Goal: Task Accomplishment & Management: Manage account settings

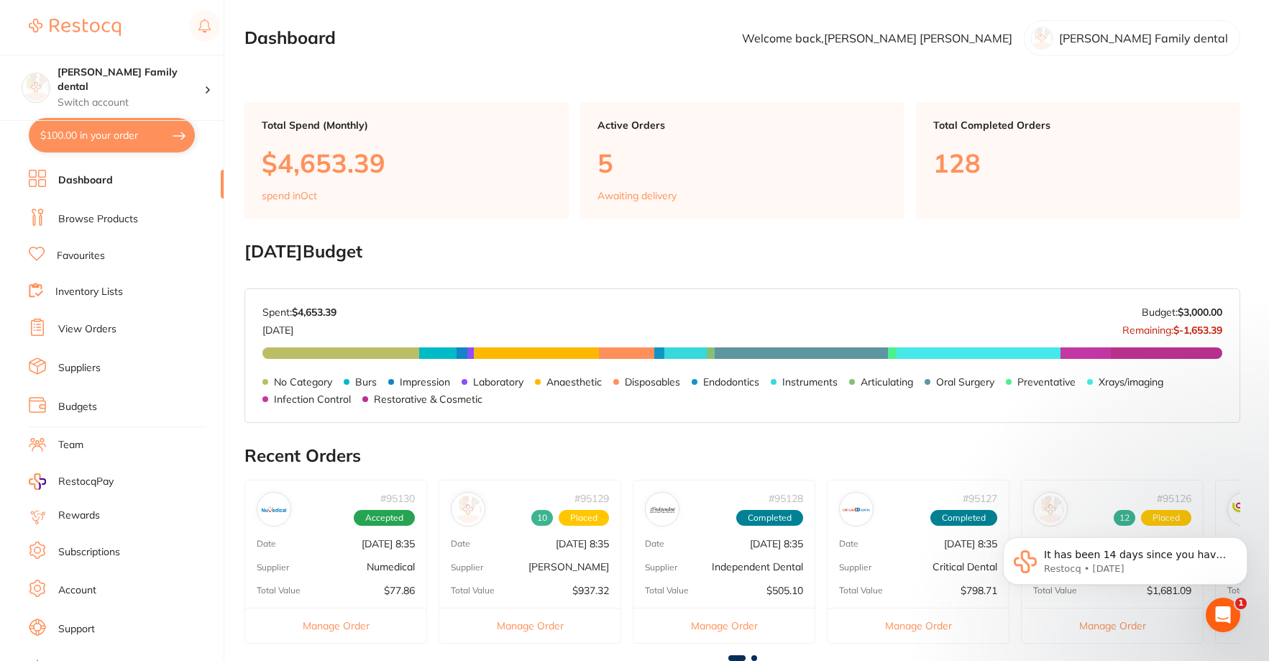
click at [91, 326] on link "View Orders" at bounding box center [87, 329] width 58 height 14
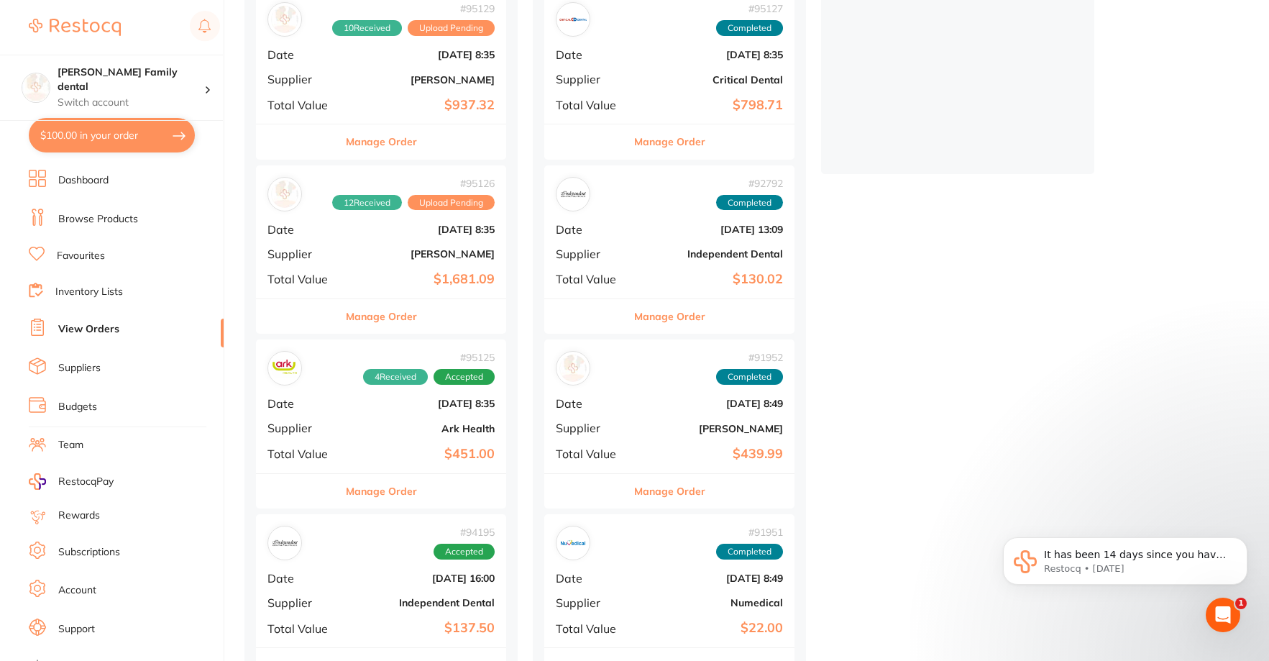
scroll to position [431, 0]
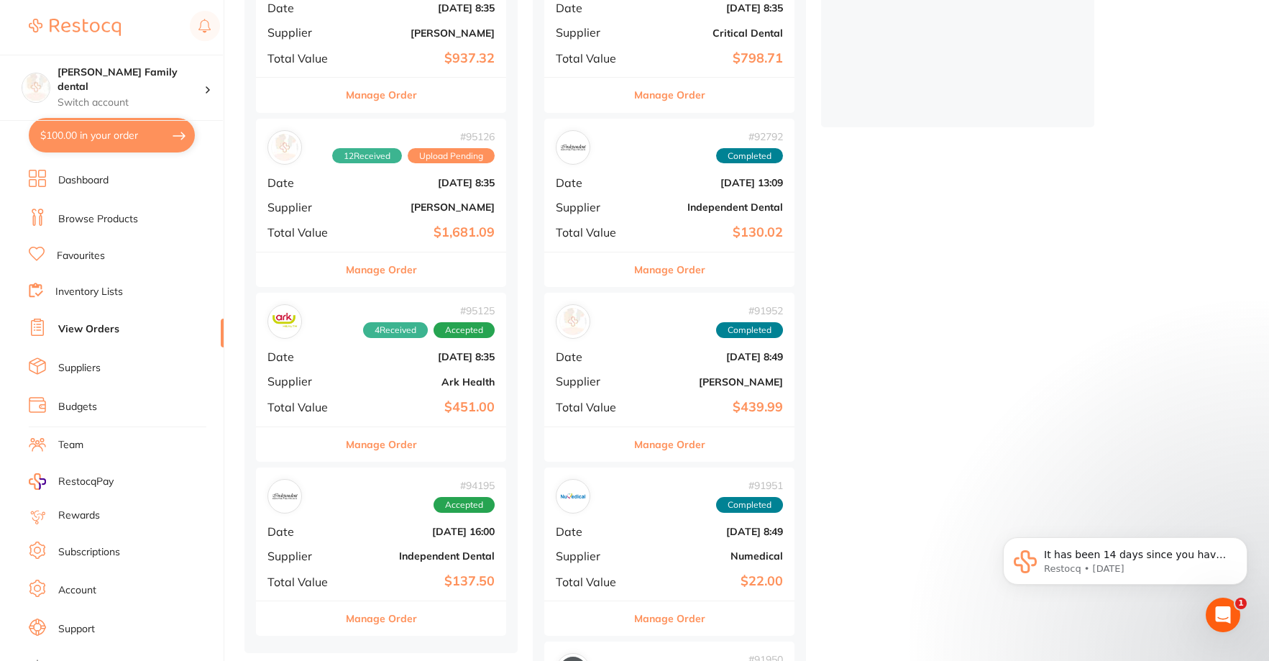
click at [390, 405] on b "$451.00" at bounding box center [423, 407] width 144 height 15
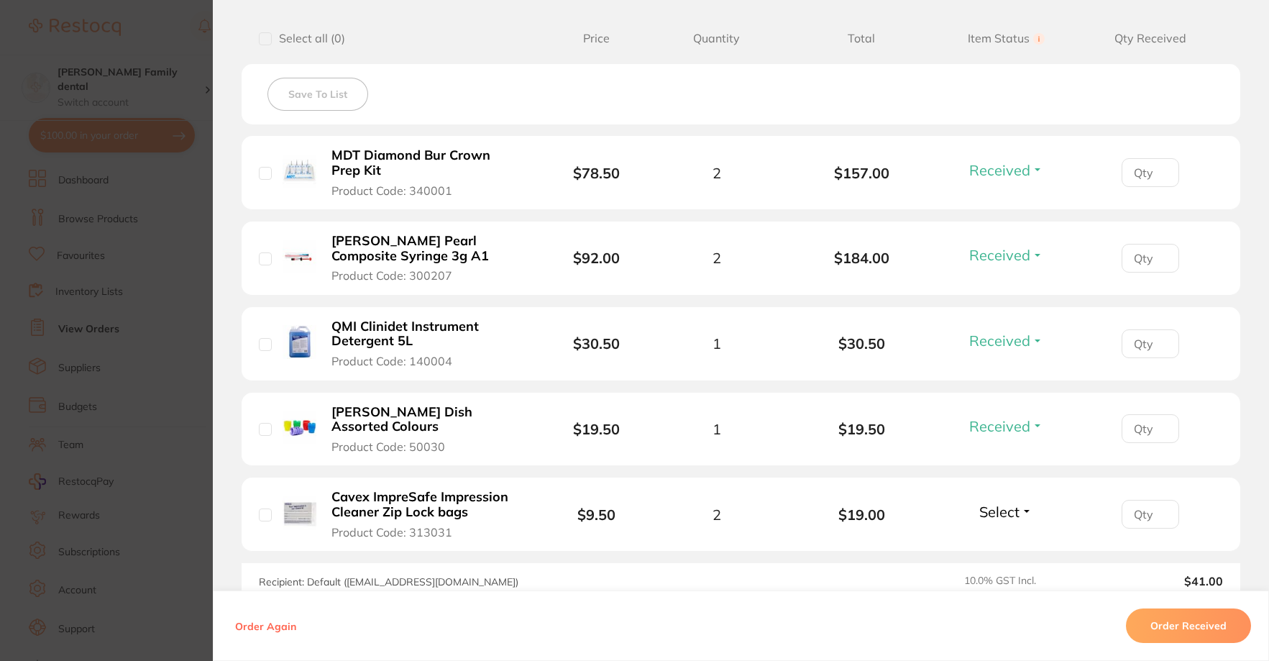
scroll to position [431, 0]
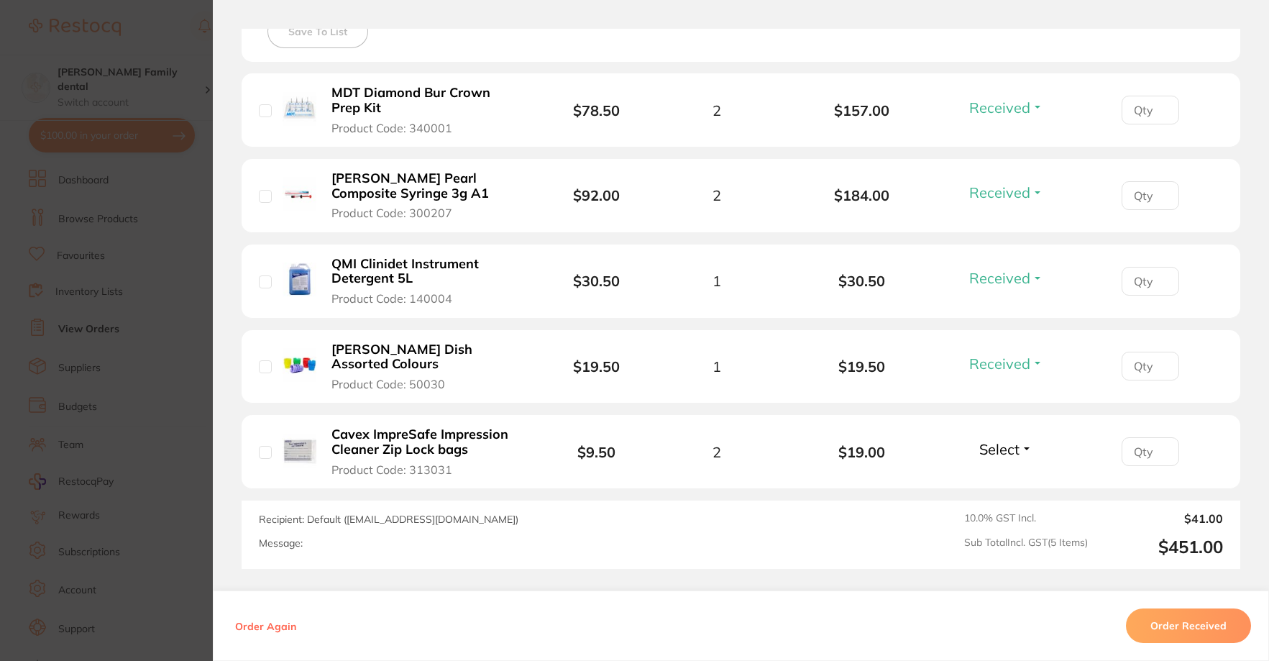
click at [999, 459] on div "Select Received Back Order" at bounding box center [1006, 452] width 62 height 24
click at [999, 444] on span "Select" at bounding box center [999, 449] width 40 height 18
click at [1004, 481] on span "Received" at bounding box center [1006, 480] width 37 height 11
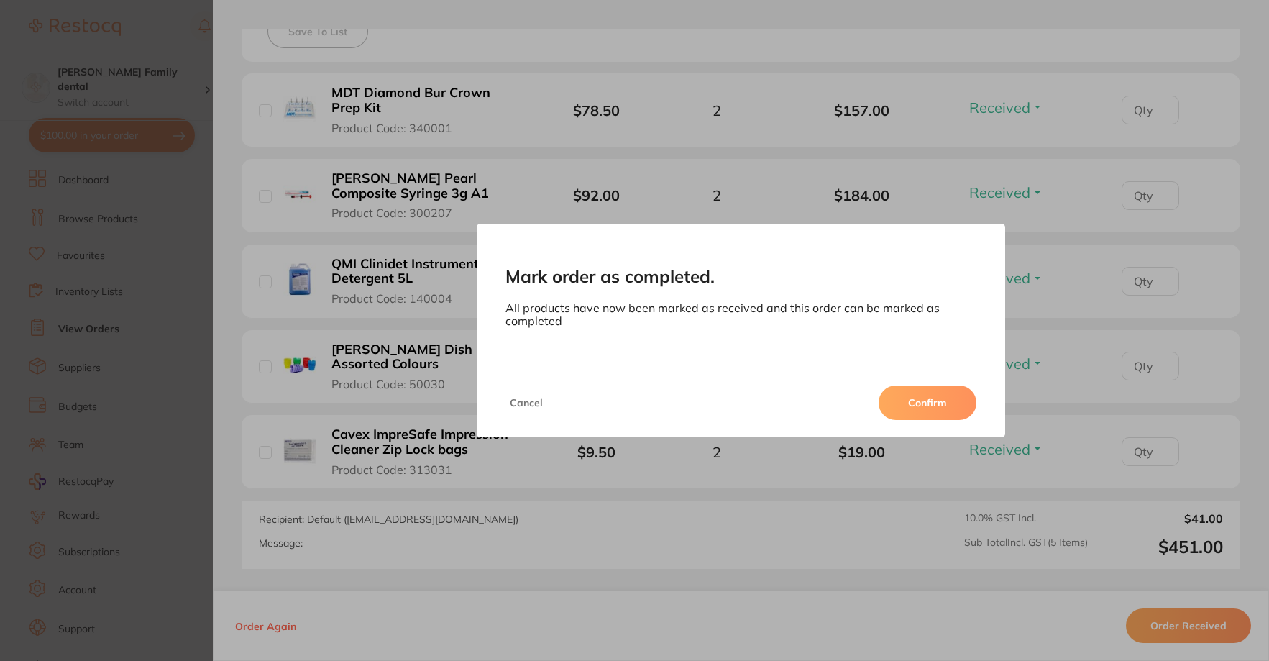
click at [935, 395] on button "Confirm" at bounding box center [928, 402] width 98 height 35
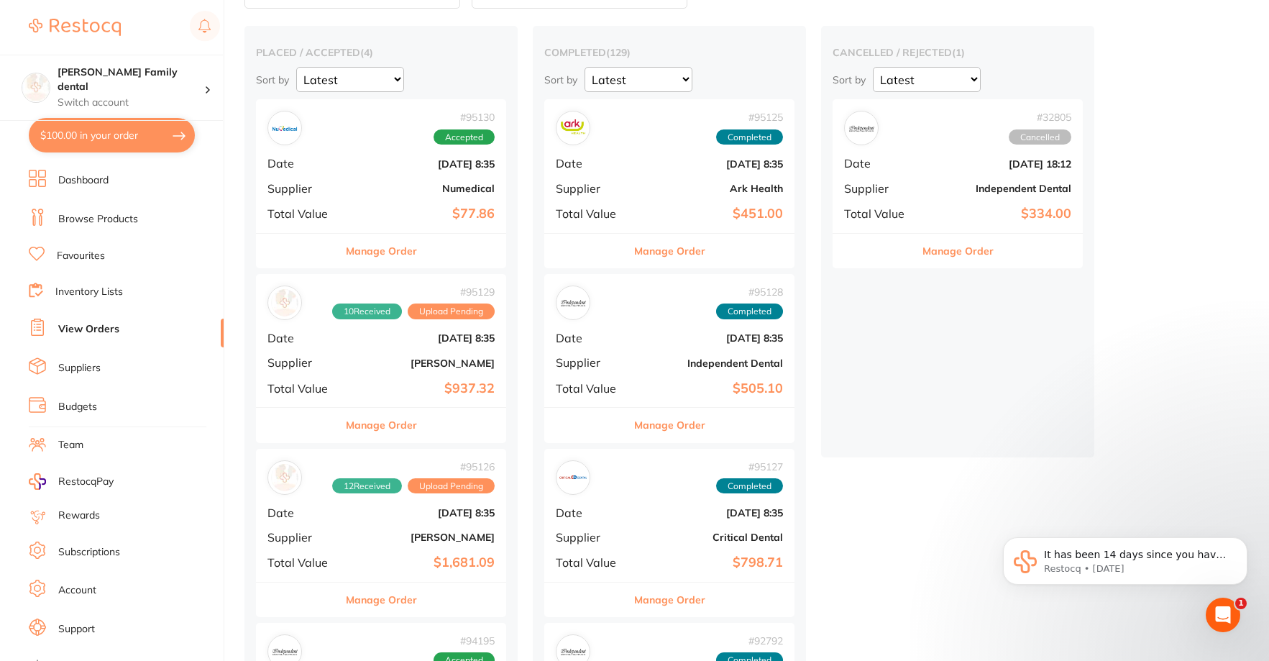
scroll to position [288, 0]
